Goal: Check status: Check status

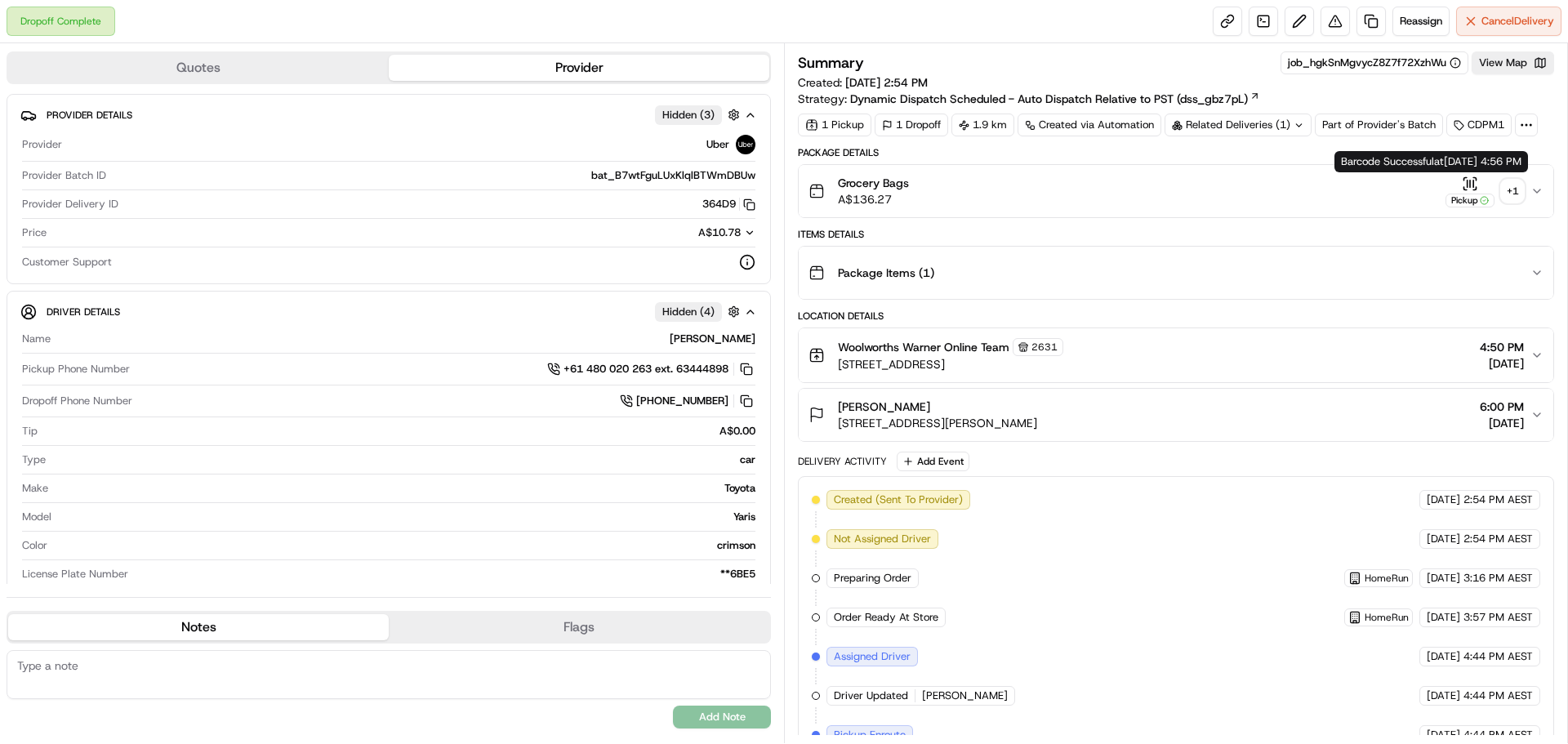
click at [1506, 180] on div "+ 1" at bounding box center [1512, 191] width 23 height 23
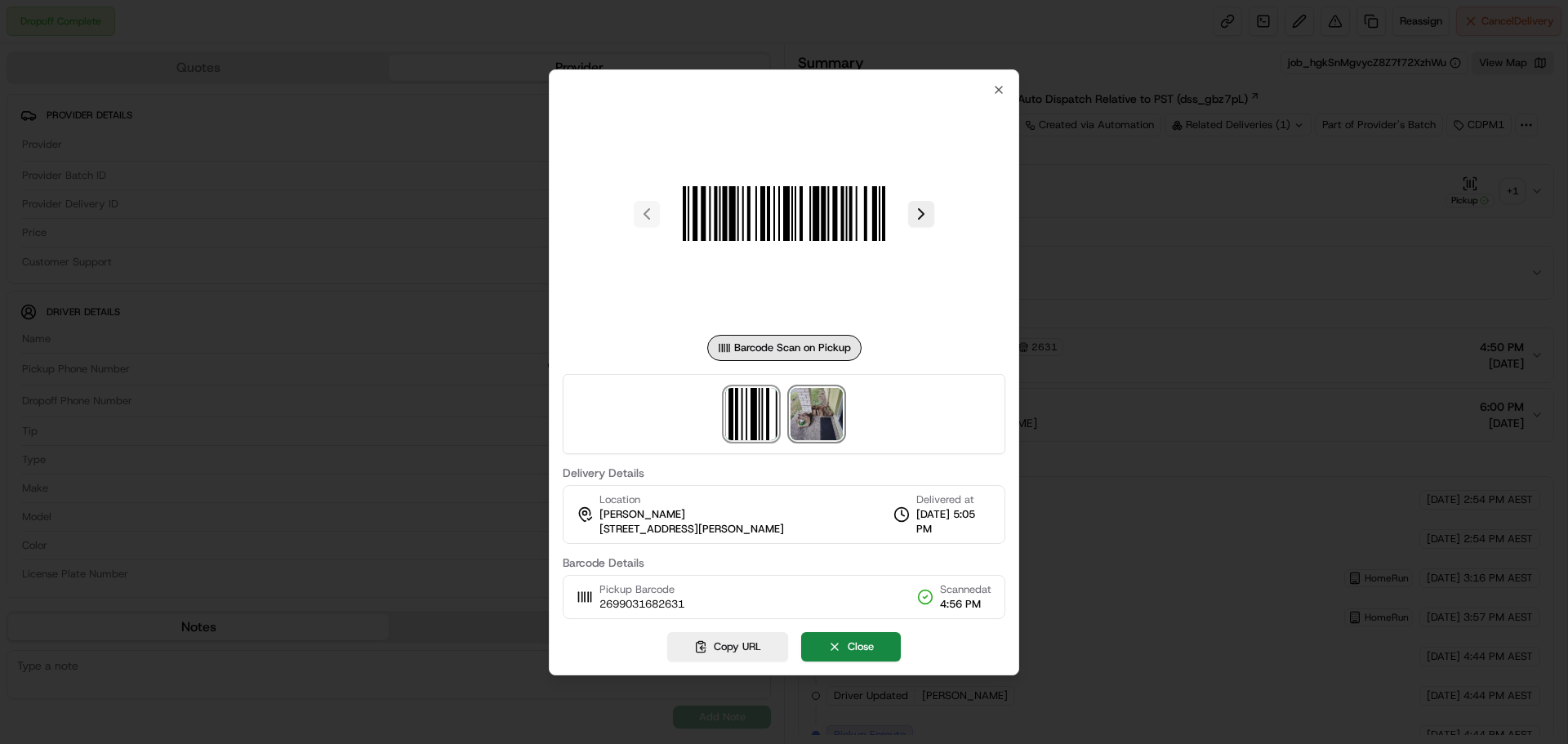
click at [836, 405] on img at bounding box center [817, 414] width 52 height 52
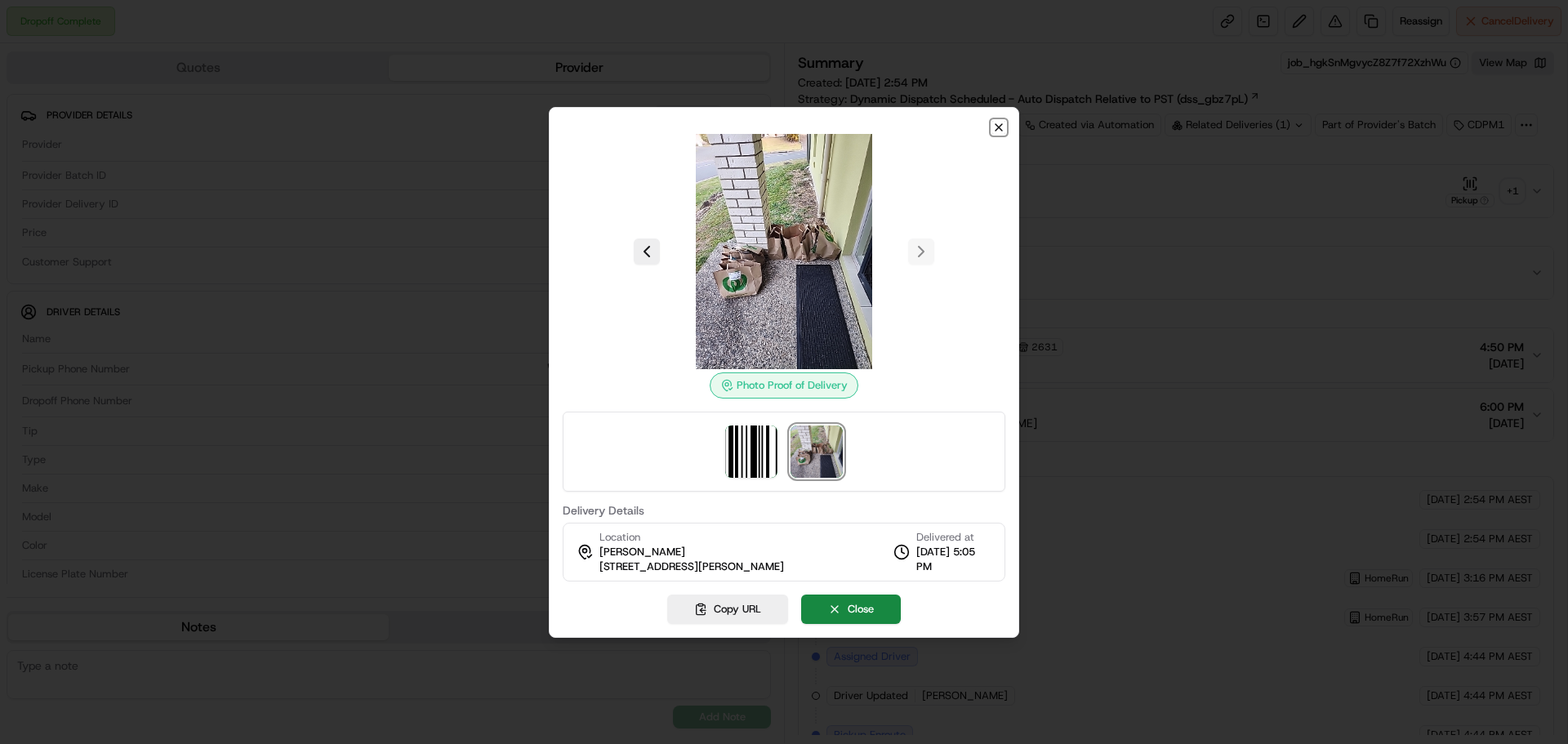
click at [1001, 129] on icon "button" at bounding box center [999, 128] width 7 height 7
